Goal: Information Seeking & Learning: Learn about a topic

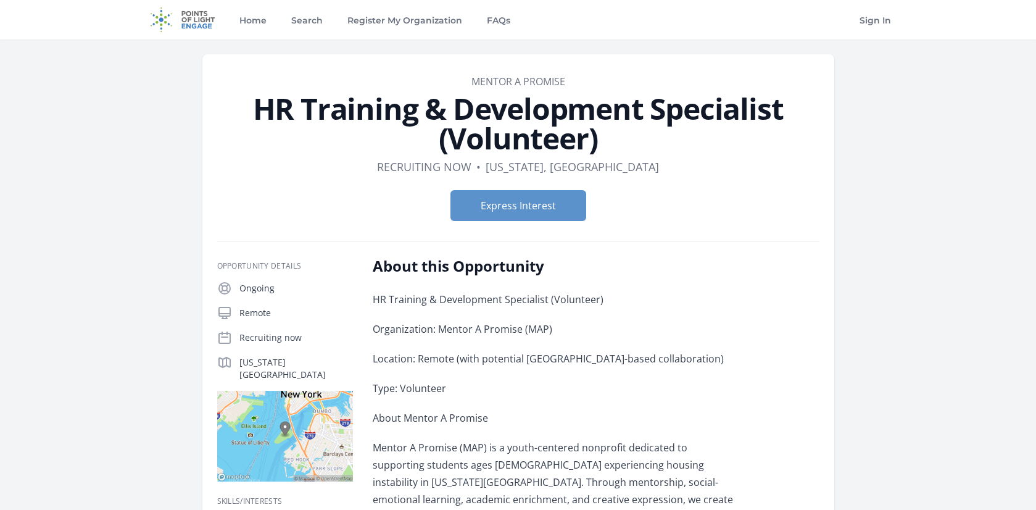
click at [190, 23] on img at bounding box center [183, 19] width 80 height 39
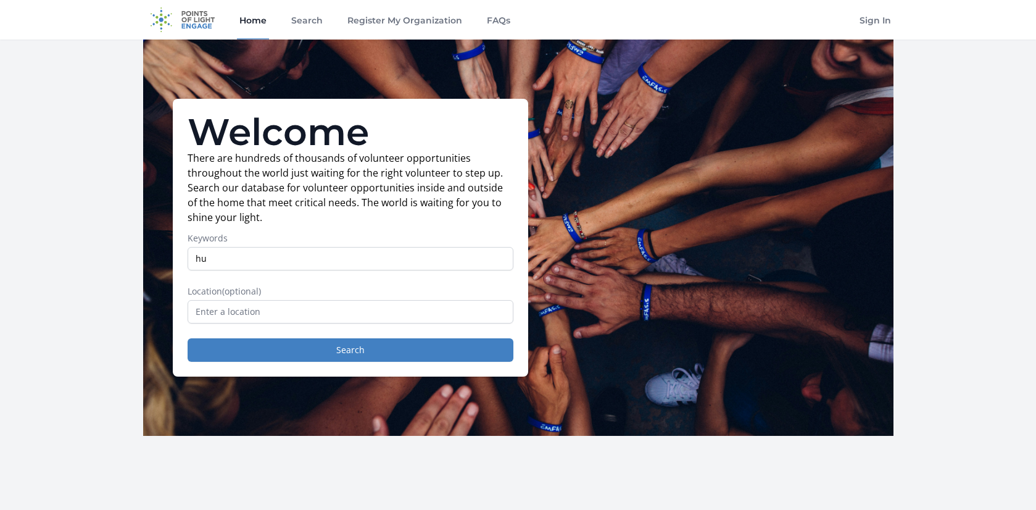
type input "h"
type input "HR"
click at [270, 316] on input "text" at bounding box center [351, 311] width 326 height 23
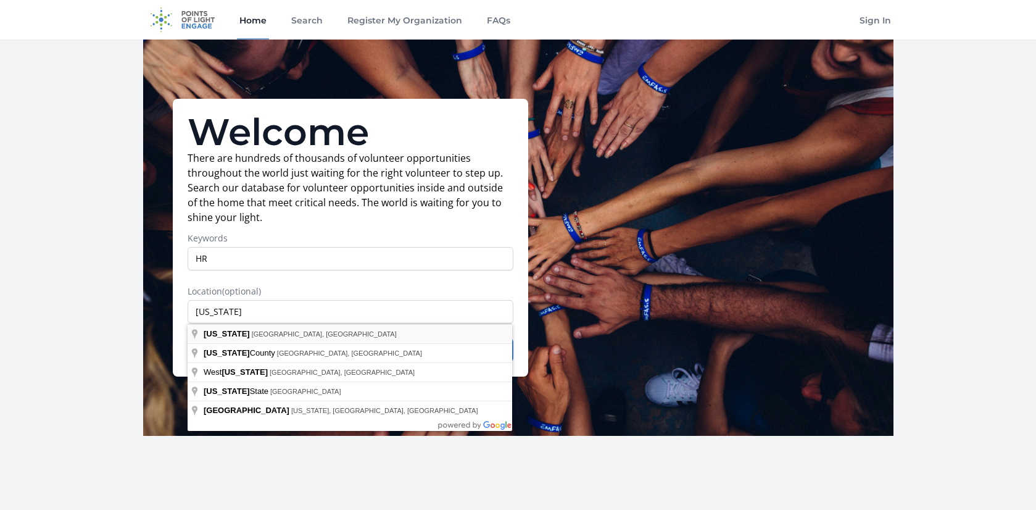
type input "[US_STATE], [GEOGRAPHIC_DATA], [GEOGRAPHIC_DATA]"
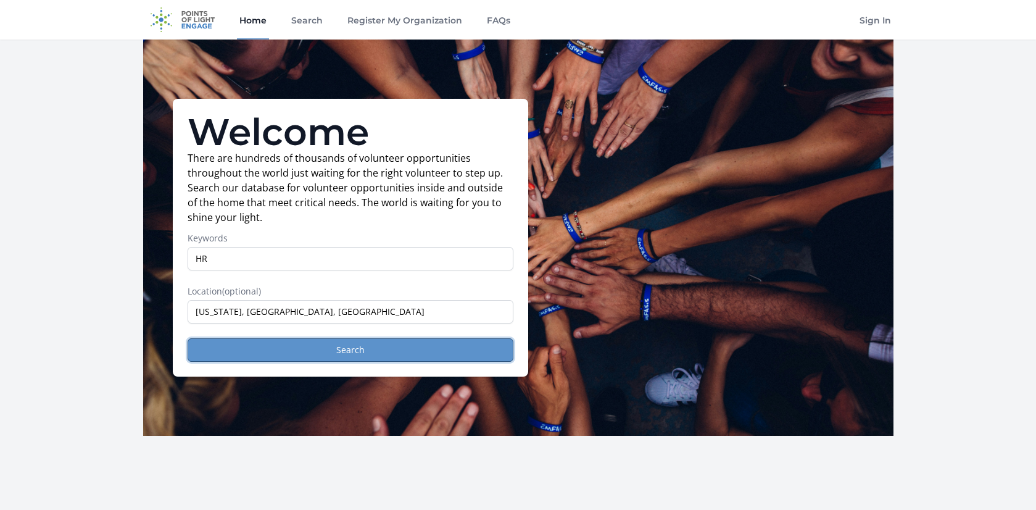
click at [286, 349] on button "Search" at bounding box center [351, 349] width 326 height 23
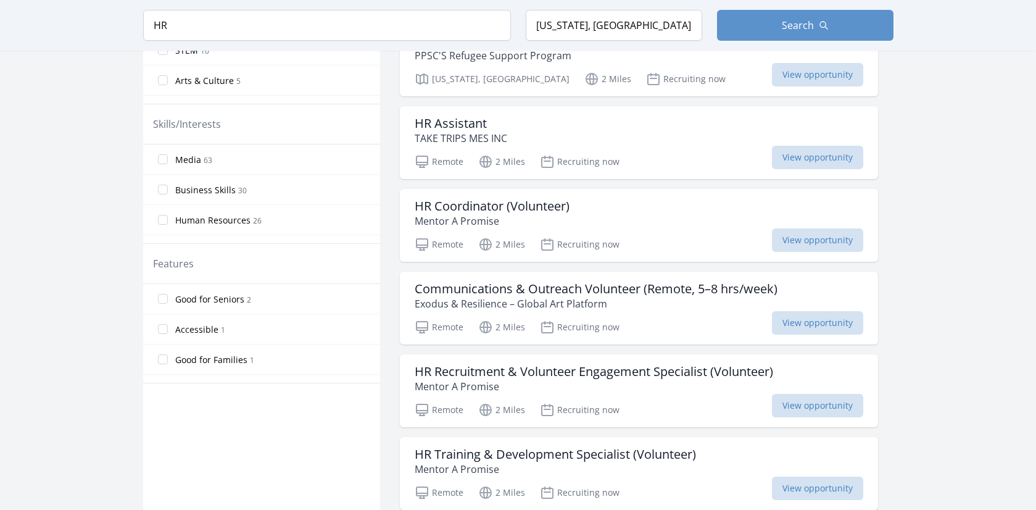
scroll to position [503, 0]
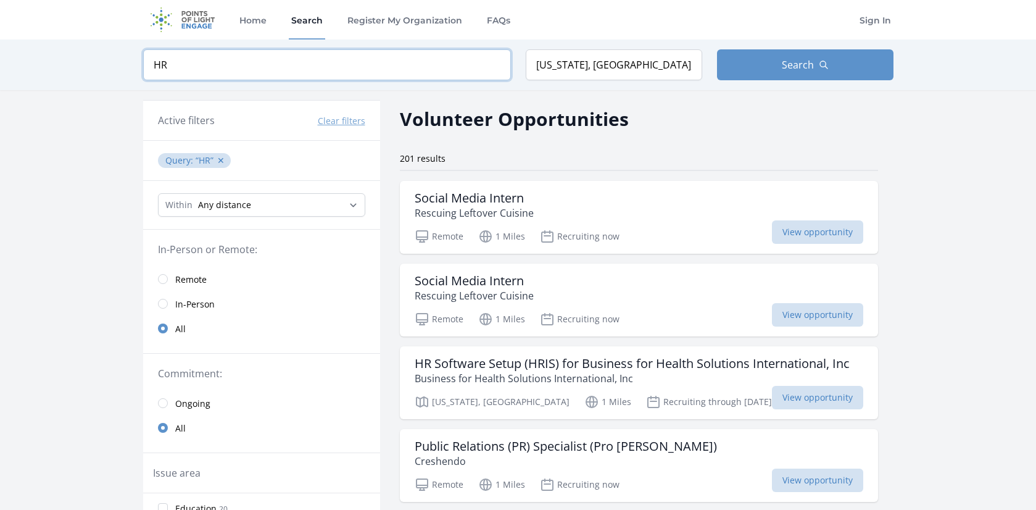
click at [192, 70] on input "HR" at bounding box center [327, 64] width 368 height 31
type input "administrative"
click button "submit" at bounding box center [0, 0] width 0 height 0
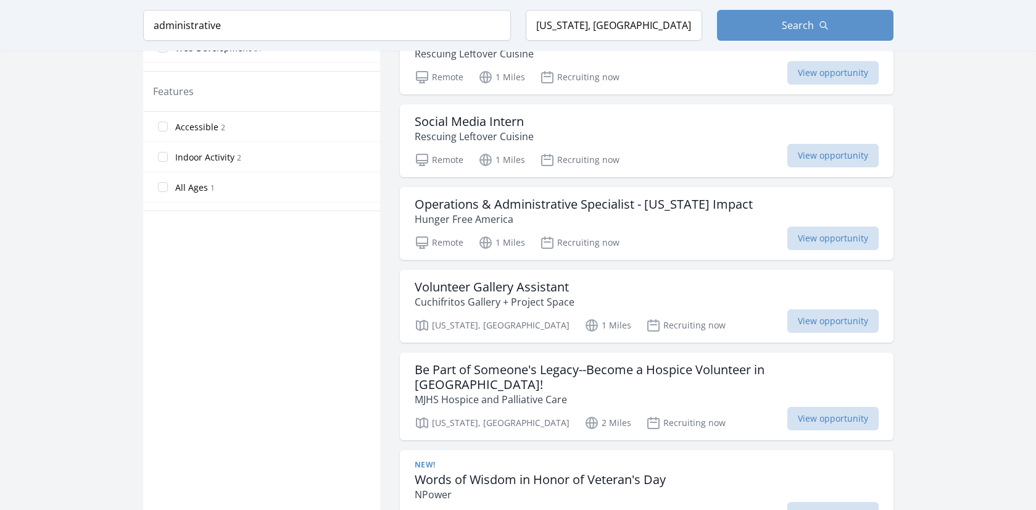
scroll to position [689, 0]
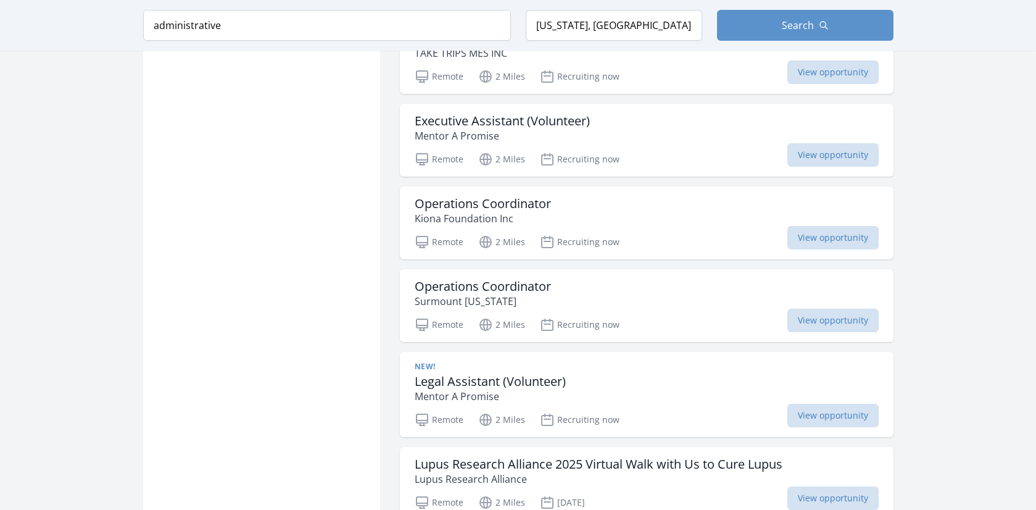
scroll to position [2491, 0]
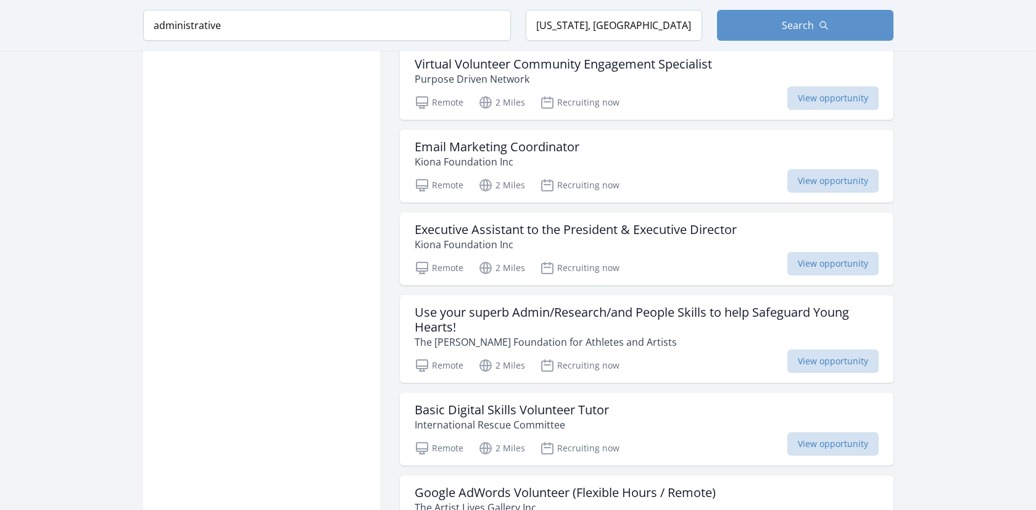
scroll to position [4253, 0]
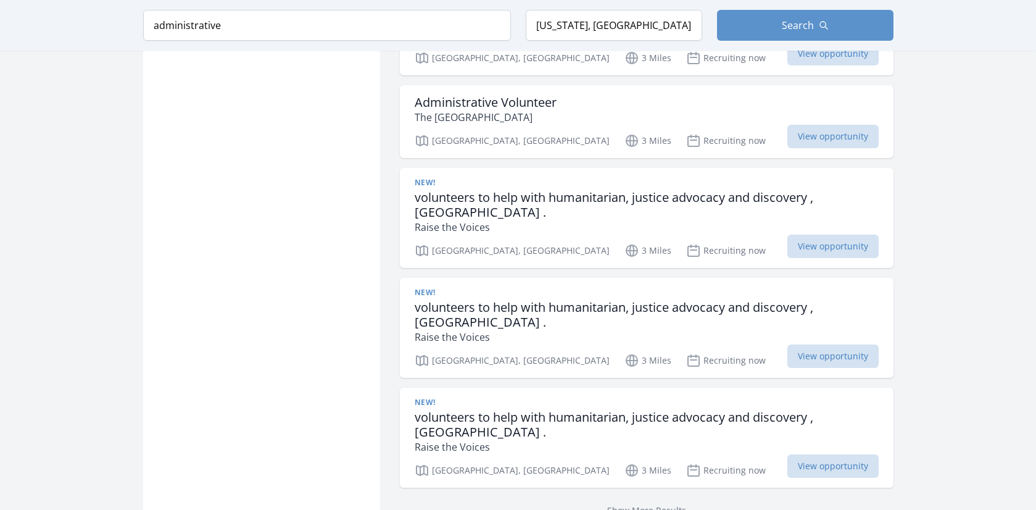
scroll to position [6539, 0]
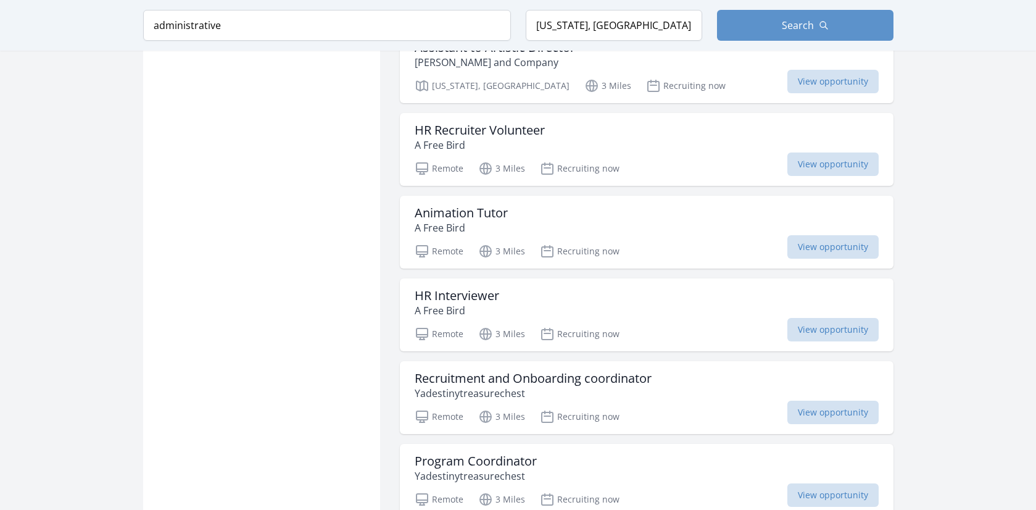
scroll to position [7308, 0]
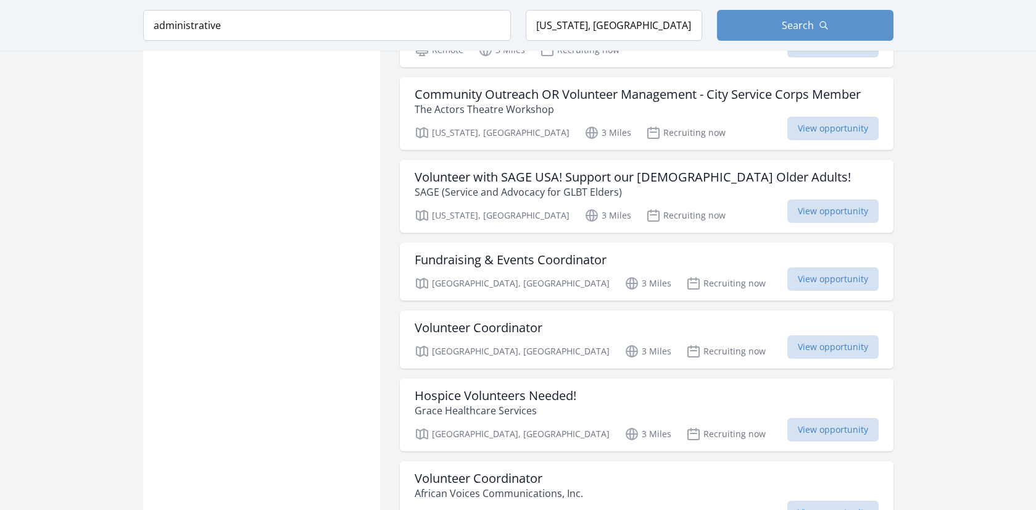
scroll to position [9420, 0]
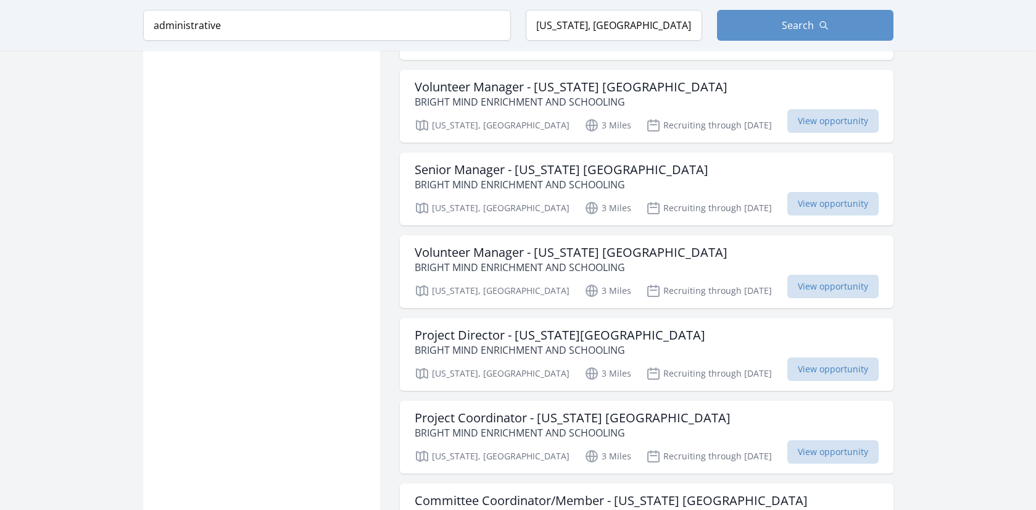
scroll to position [11073, 0]
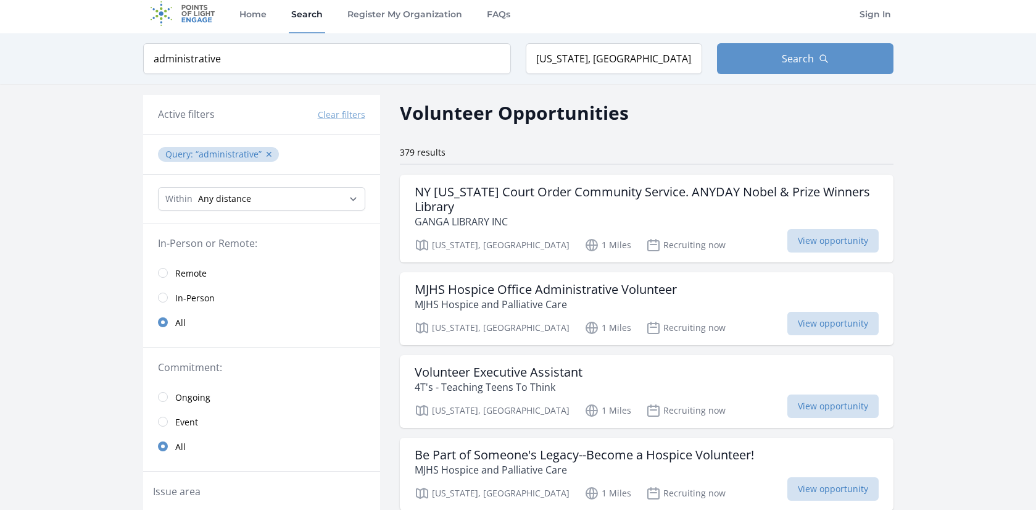
scroll to position [7, 0]
click at [255, 12] on link "Home" at bounding box center [253, 12] width 32 height 39
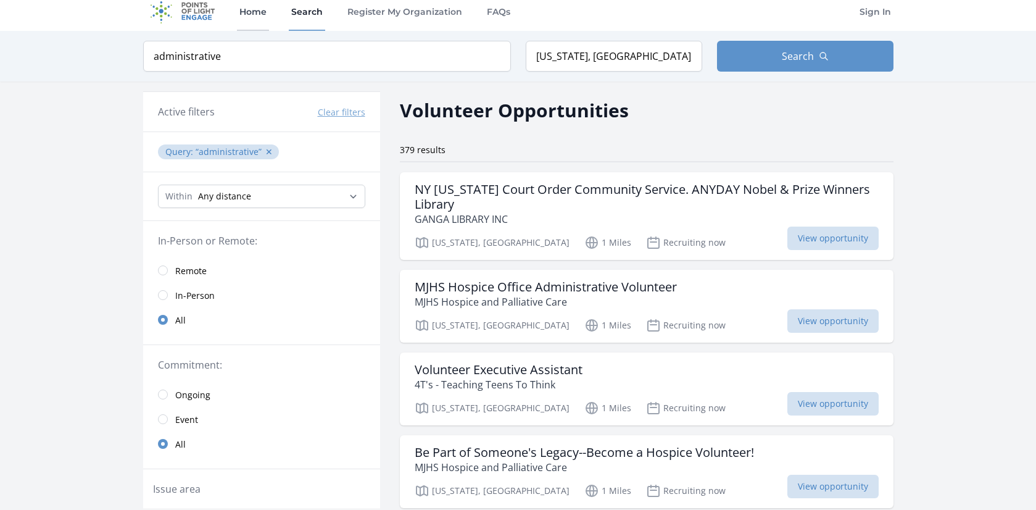
scroll to position [15, 0]
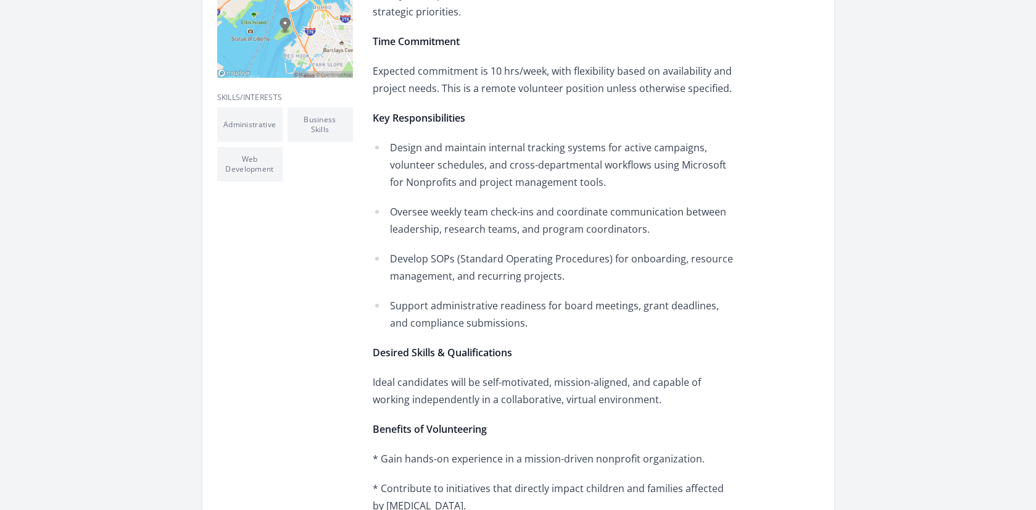
scroll to position [386, 0]
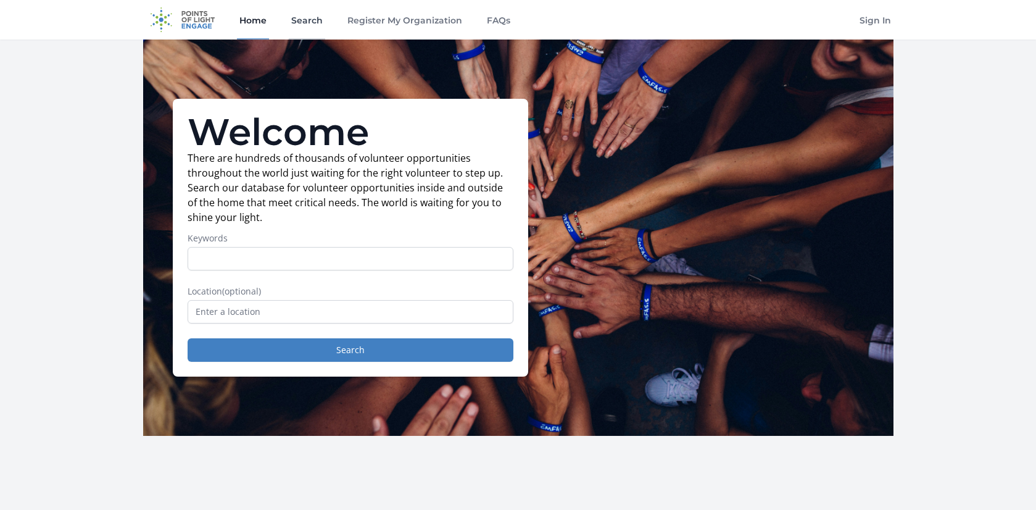
click at [297, 20] on link "Search" at bounding box center [307, 19] width 36 height 39
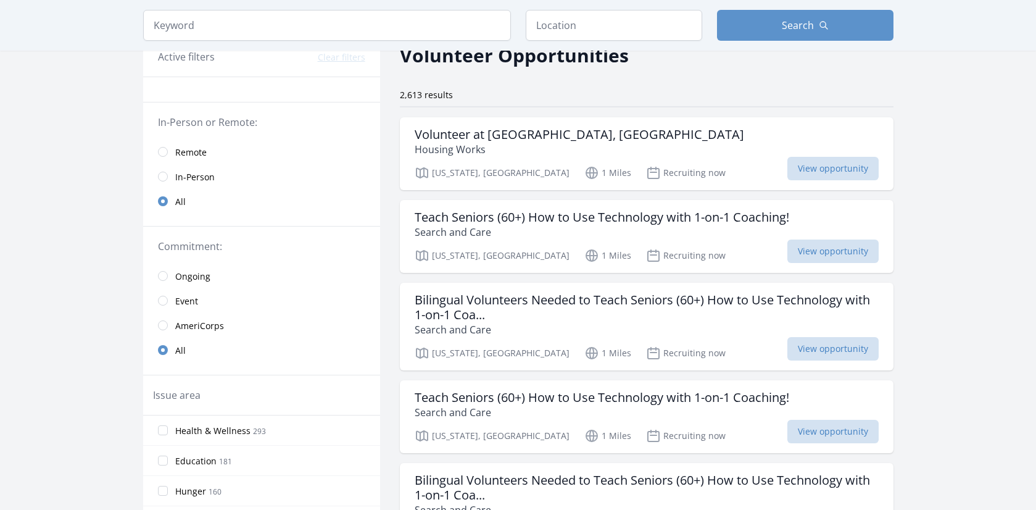
scroll to position [65, 0]
click at [204, 149] on span "Remote" at bounding box center [190, 151] width 31 height 12
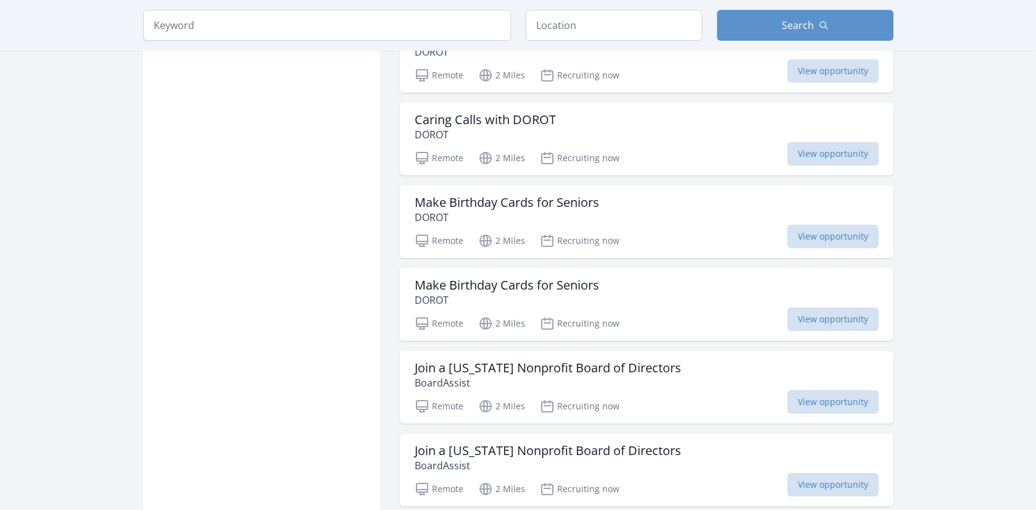
scroll to position [1362, 0]
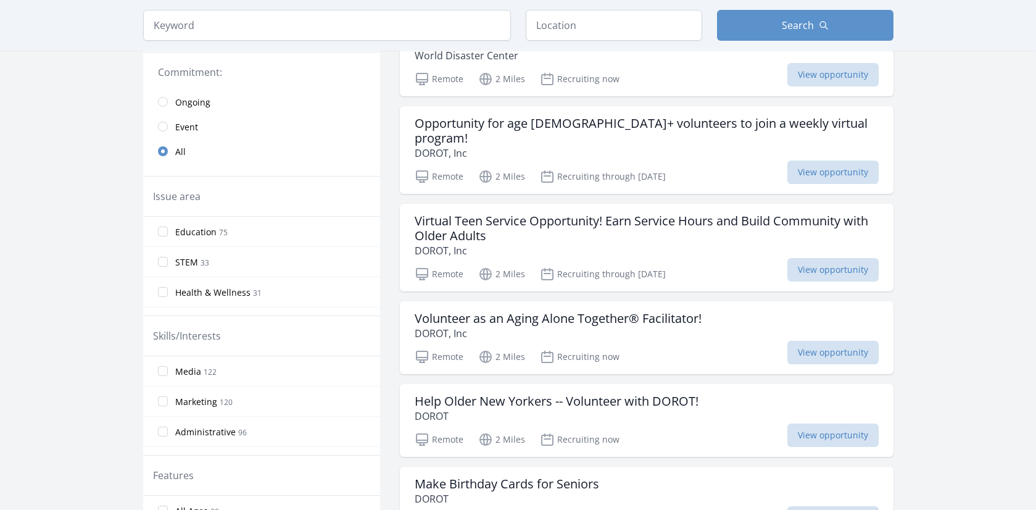
scroll to position [254, 0]
click at [205, 229] on span "Education" at bounding box center [195, 231] width 41 height 12
click at [168, 229] on input "Education 75" at bounding box center [163, 230] width 10 height 10
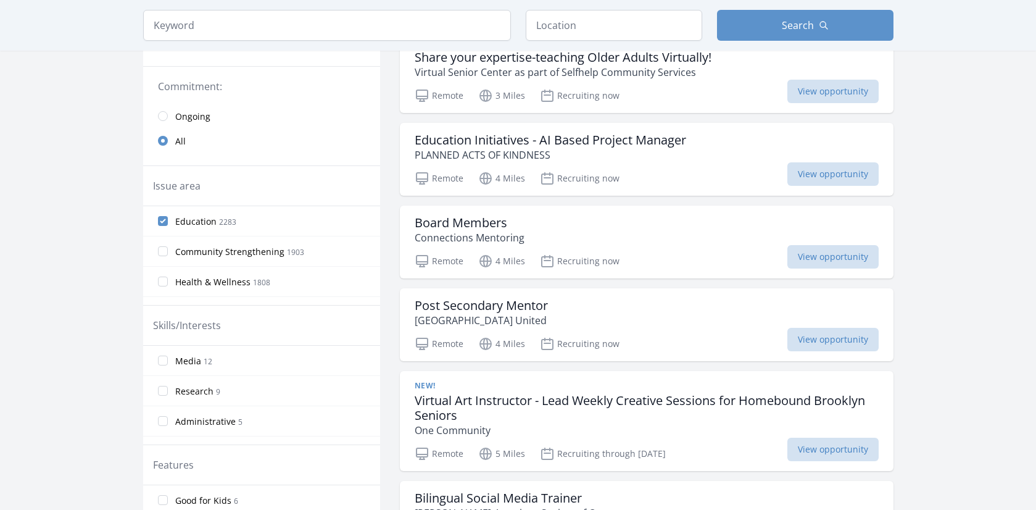
scroll to position [241, 0]
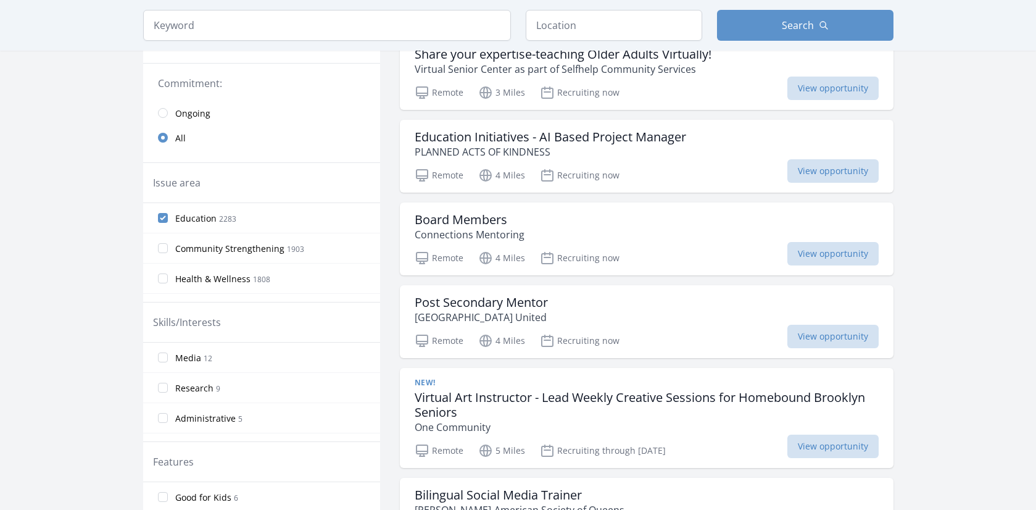
click at [197, 226] on label "Education 2283" at bounding box center [261, 217] width 237 height 25
click at [168, 223] on input "Education 2283" at bounding box center [163, 218] width 10 height 10
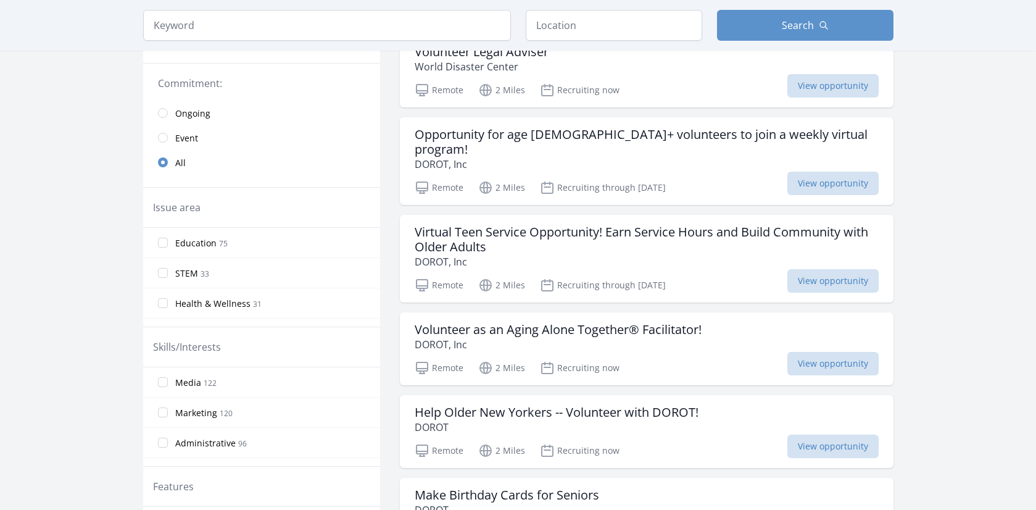
click at [170, 305] on label "Health & Wellness 31" at bounding box center [261, 303] width 237 height 25
click at [168, 305] on input "Health & Wellness 31" at bounding box center [163, 303] width 10 height 10
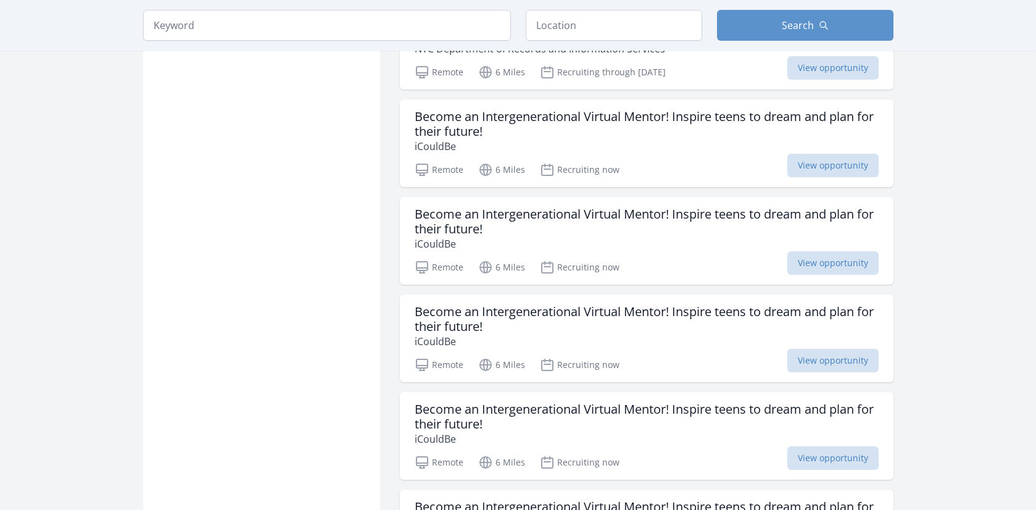
scroll to position [840, 0]
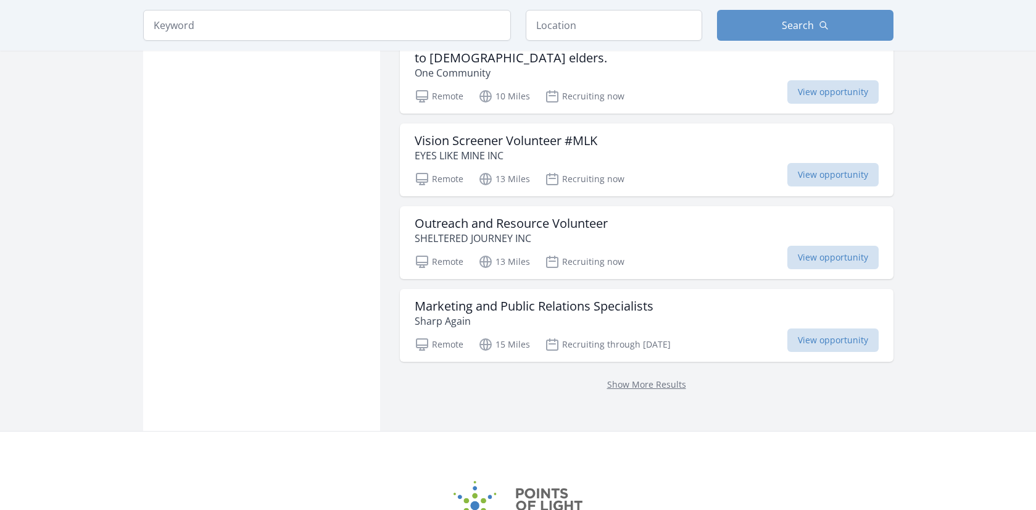
scroll to position [2621, 0]
